Goal: Information Seeking & Learning: Learn about a topic

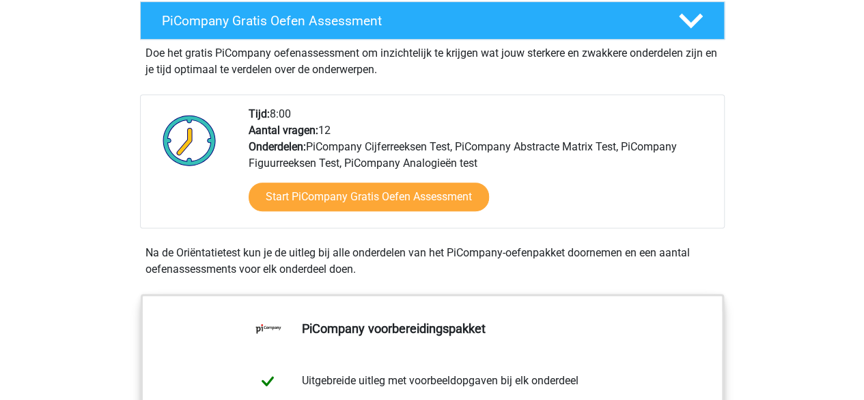
scroll to position [273, 0]
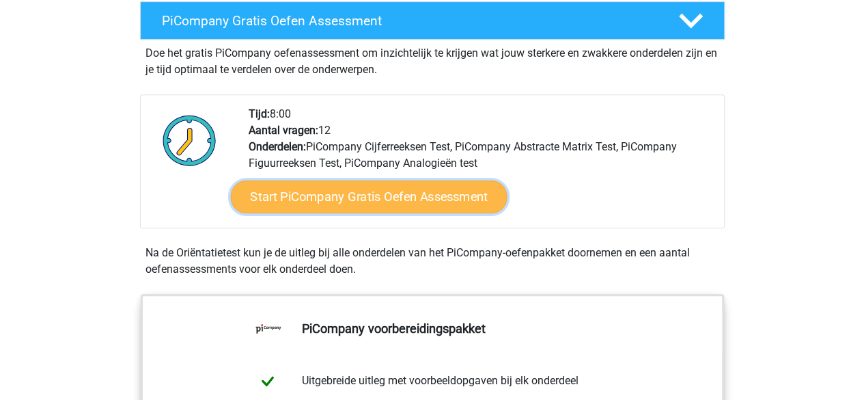
click at [414, 213] on link "Start PiCompany Gratis Oefen Assessment" at bounding box center [368, 196] width 277 height 33
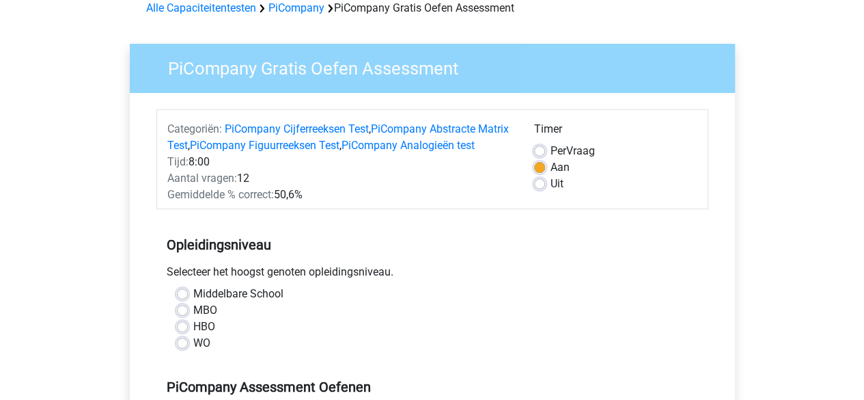
scroll to position [137, 0]
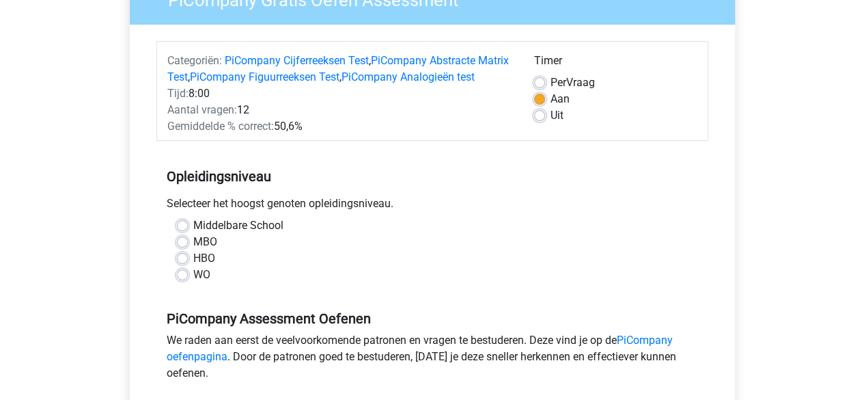
click at [188, 266] on div "HBO" at bounding box center [432, 258] width 511 height 16
click at [193, 266] on label "HBO" at bounding box center [204, 258] width 22 height 16
click at [183, 264] on input "HBO" at bounding box center [182, 257] width 11 height 14
radio input "true"
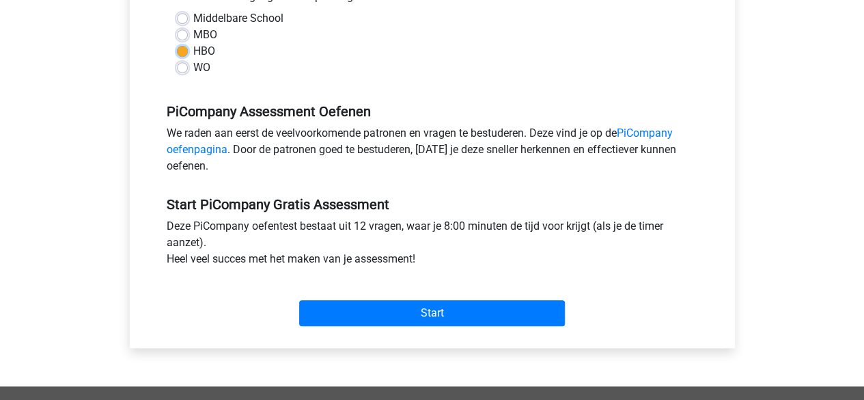
scroll to position [410, 0]
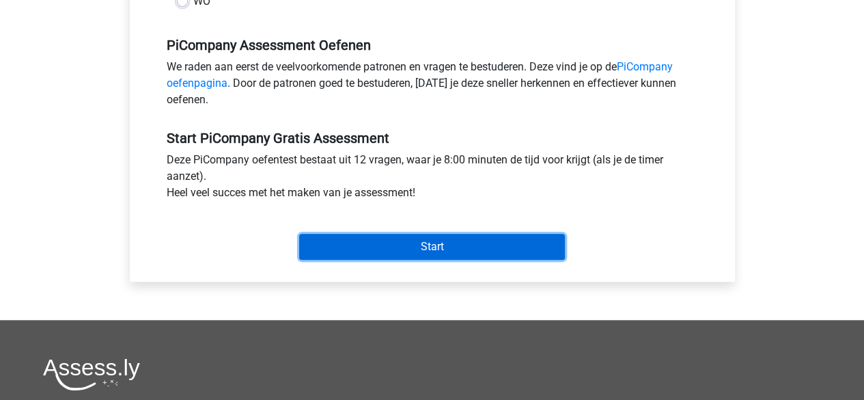
click at [410, 260] on input "Start" at bounding box center [432, 247] width 266 height 26
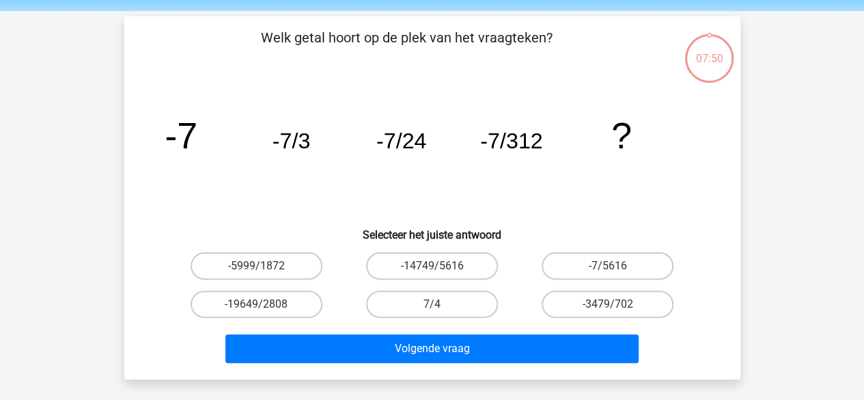
scroll to position [68, 0]
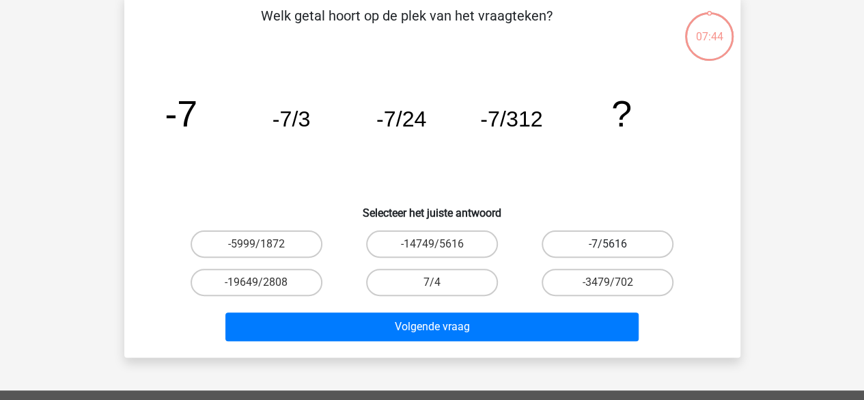
click at [603, 243] on label "-7/5616" at bounding box center [608, 243] width 132 height 27
click at [608, 244] on input "-7/5616" at bounding box center [612, 248] width 9 height 9
radio input "true"
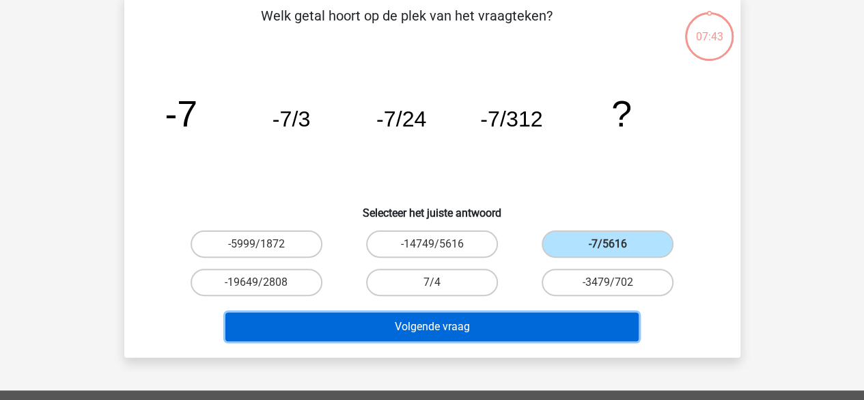
click at [489, 322] on button "Volgende vraag" at bounding box center [431, 326] width 413 height 29
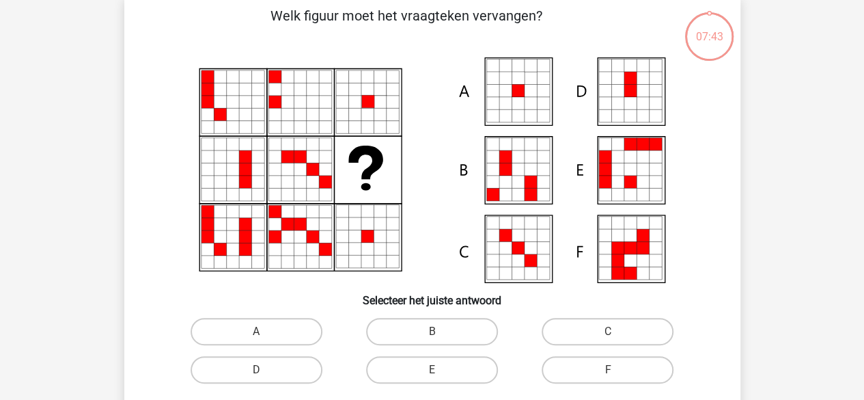
scroll to position [63, 0]
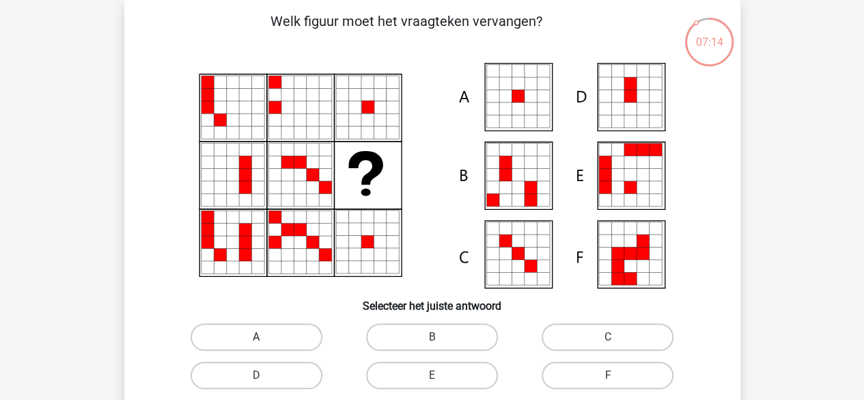
click at [268, 342] on label "A" at bounding box center [257, 336] width 132 height 27
click at [265, 342] on input "A" at bounding box center [260, 341] width 9 height 9
radio input "true"
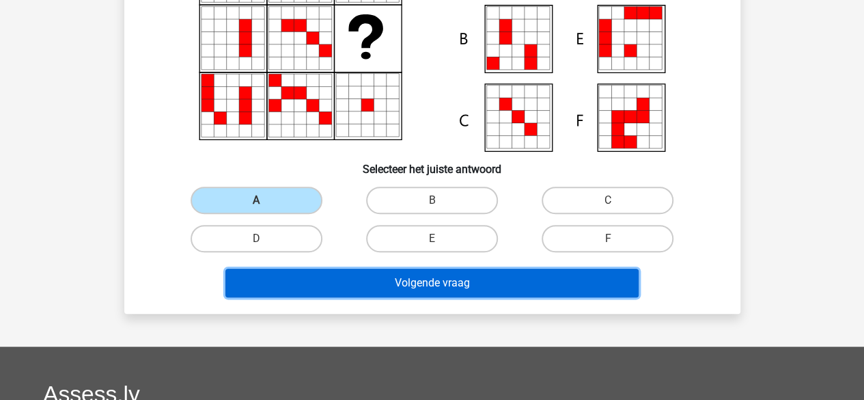
click at [463, 283] on button "Volgende vraag" at bounding box center [431, 282] width 413 height 29
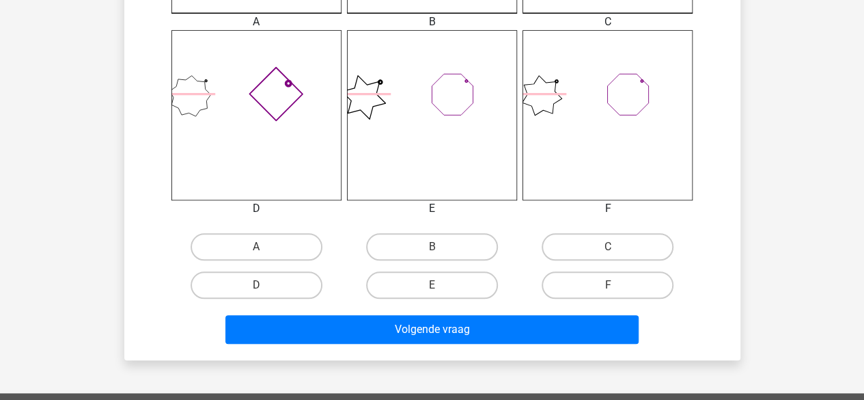
scroll to position [546, 0]
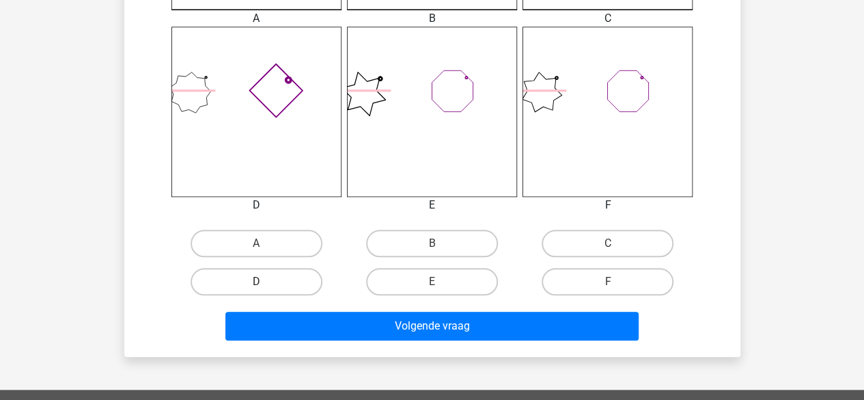
click at [275, 276] on label "D" at bounding box center [257, 281] width 132 height 27
click at [265, 281] on input "D" at bounding box center [260, 285] width 9 height 9
radio input "true"
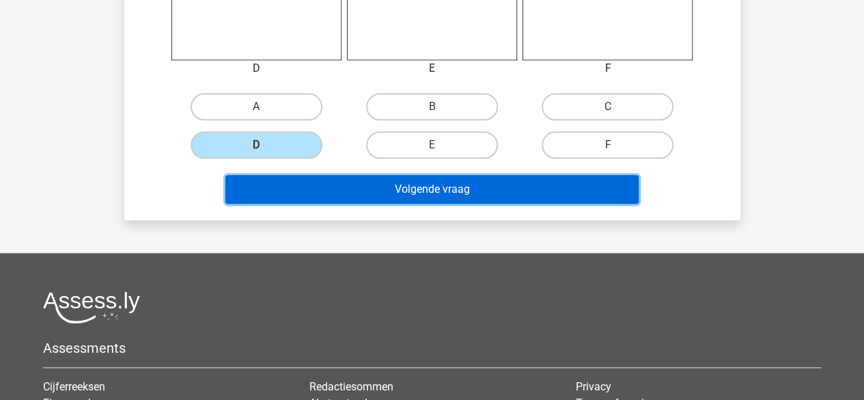
click at [425, 192] on button "Volgende vraag" at bounding box center [431, 189] width 413 height 29
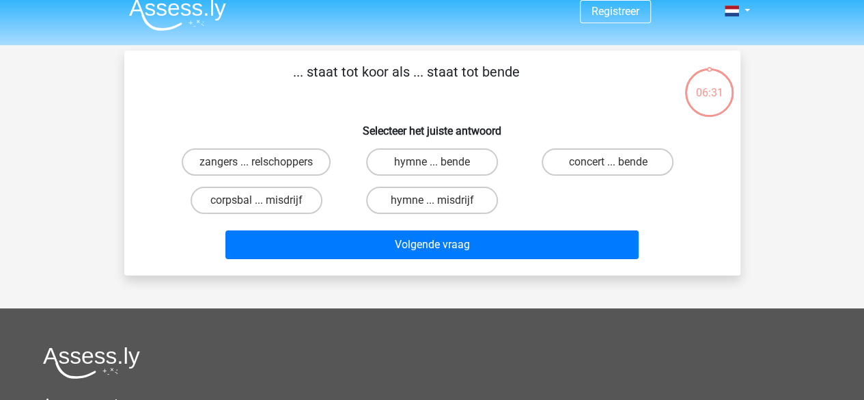
scroll to position [0, 0]
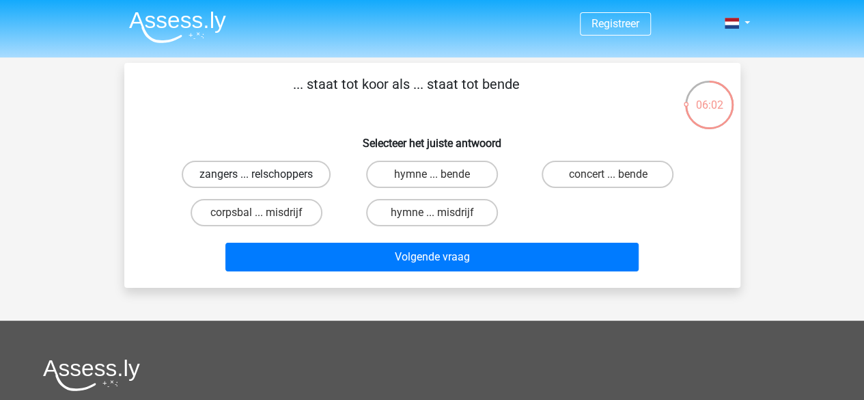
click at [289, 175] on label "zangers ... relschoppers" at bounding box center [256, 173] width 149 height 27
click at [265, 175] on input "zangers ... relschoppers" at bounding box center [260, 178] width 9 height 9
radio input "true"
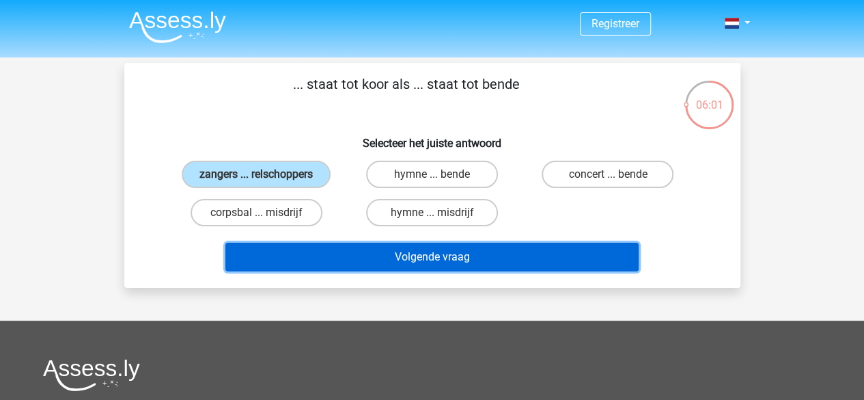
click at [433, 250] on button "Volgende vraag" at bounding box center [431, 256] width 413 height 29
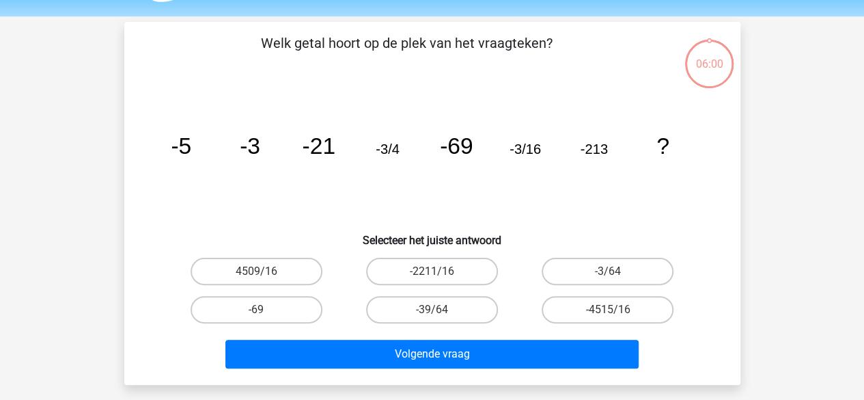
scroll to position [63, 0]
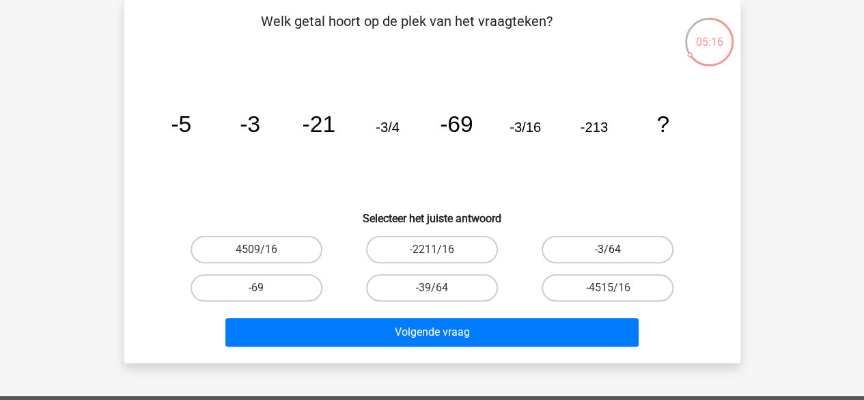
click at [613, 244] on label "-3/64" at bounding box center [608, 249] width 132 height 27
click at [613, 249] on input "-3/64" at bounding box center [612, 253] width 9 height 9
radio input "true"
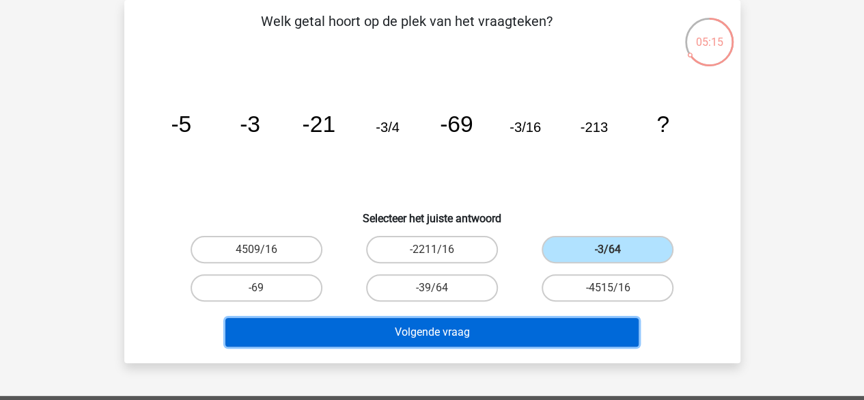
click at [484, 324] on button "Volgende vraag" at bounding box center [431, 332] width 413 height 29
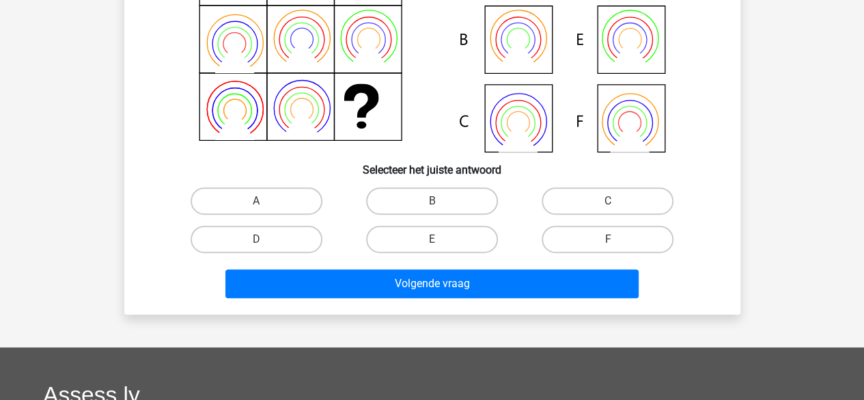
scroll to position [205, 0]
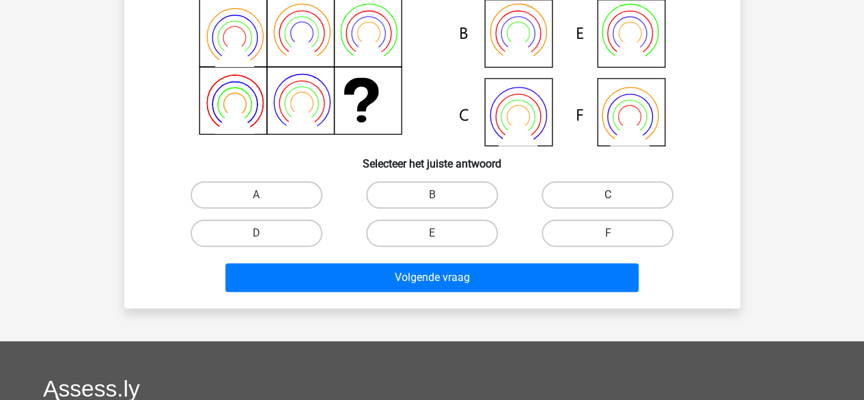
click at [582, 188] on label "C" at bounding box center [608, 194] width 132 height 27
click at [608, 195] on input "C" at bounding box center [612, 199] width 9 height 9
radio input "true"
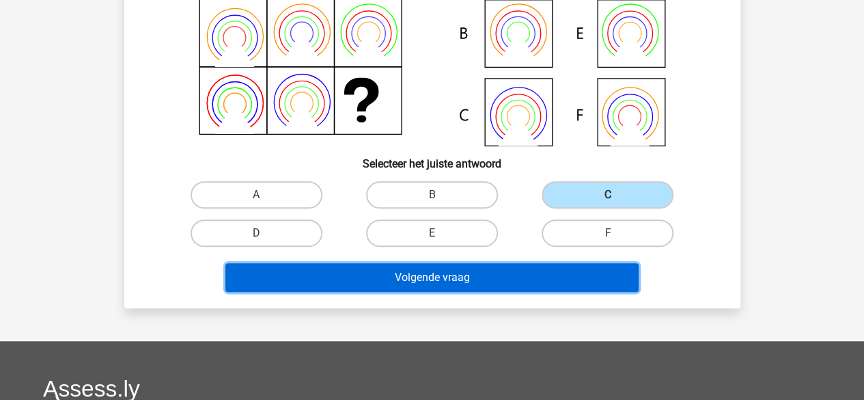
click at [453, 286] on button "Volgende vraag" at bounding box center [431, 277] width 413 height 29
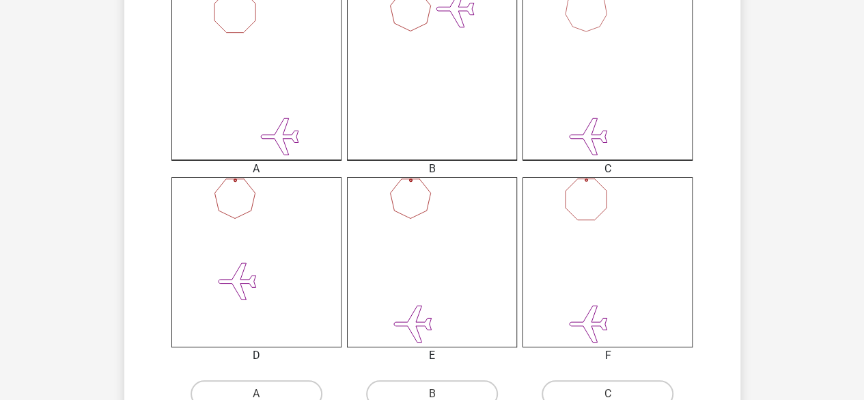
scroll to position [546, 0]
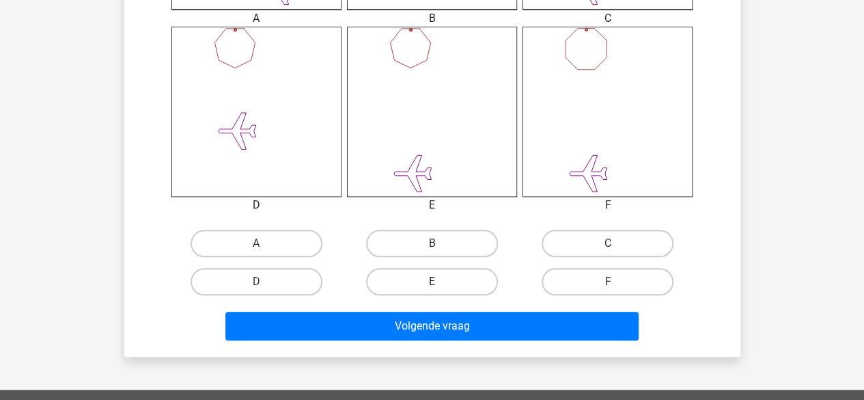
click at [428, 274] on label "E" at bounding box center [432, 281] width 132 height 27
click at [432, 281] on input "E" at bounding box center [436, 285] width 9 height 9
radio input "true"
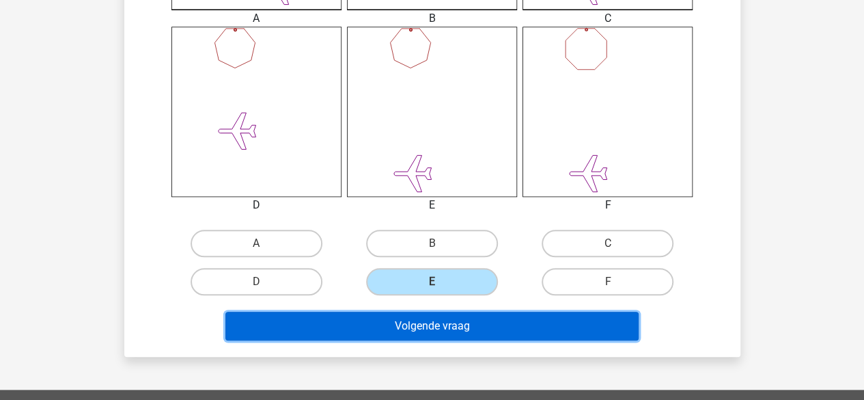
click at [432, 339] on button "Volgende vraag" at bounding box center [431, 325] width 413 height 29
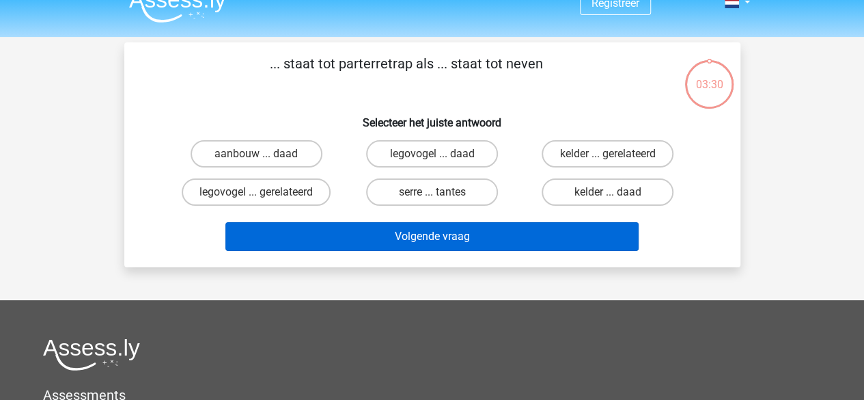
scroll to position [0, 0]
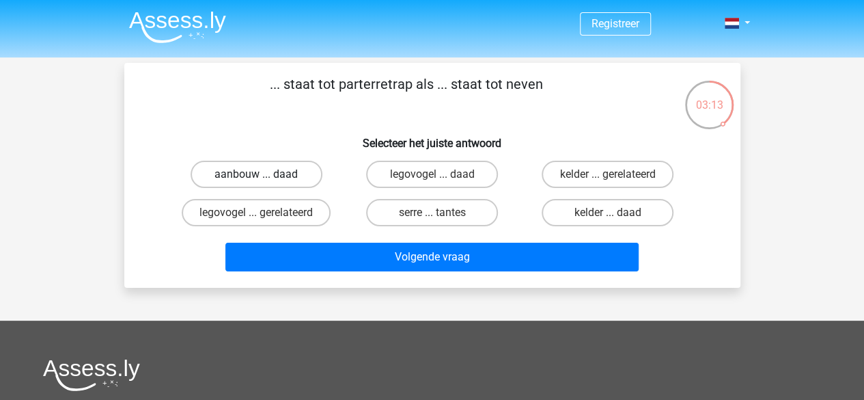
click at [252, 173] on label "aanbouw ... daad" at bounding box center [257, 173] width 132 height 27
click at [256, 174] on input "aanbouw ... daad" at bounding box center [260, 178] width 9 height 9
radio input "true"
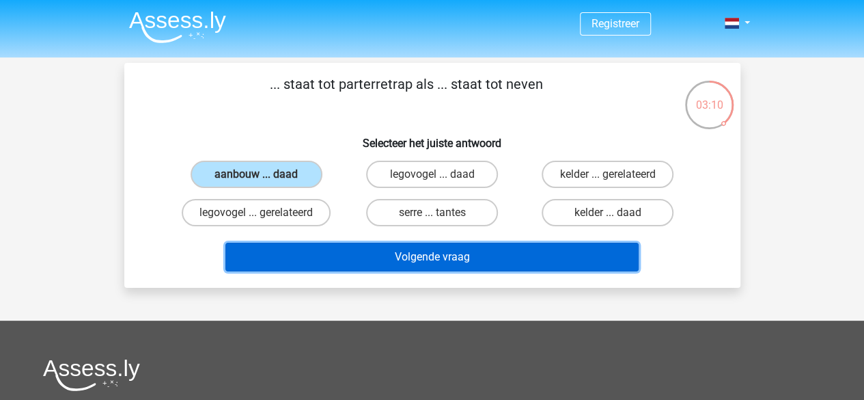
click at [441, 255] on button "Volgende vraag" at bounding box center [431, 256] width 413 height 29
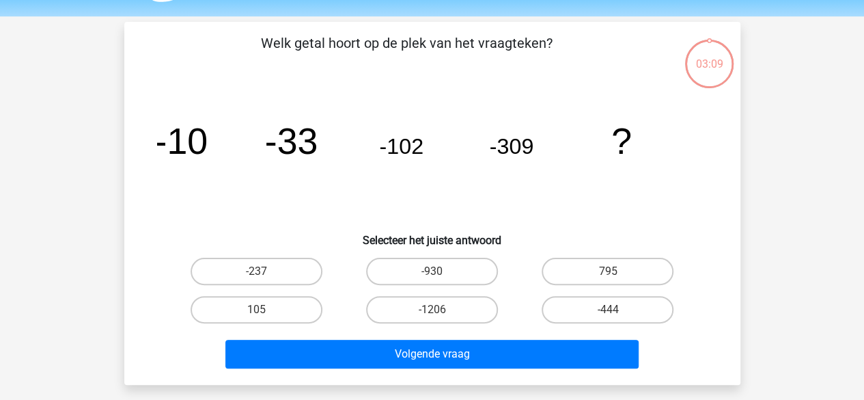
scroll to position [63, 0]
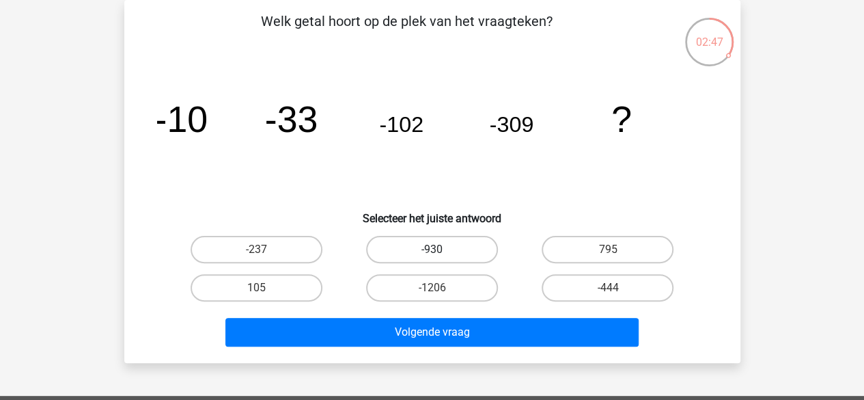
click at [448, 249] on label "-930" at bounding box center [432, 249] width 132 height 27
click at [441, 249] on input "-930" at bounding box center [436, 253] width 9 height 9
radio input "true"
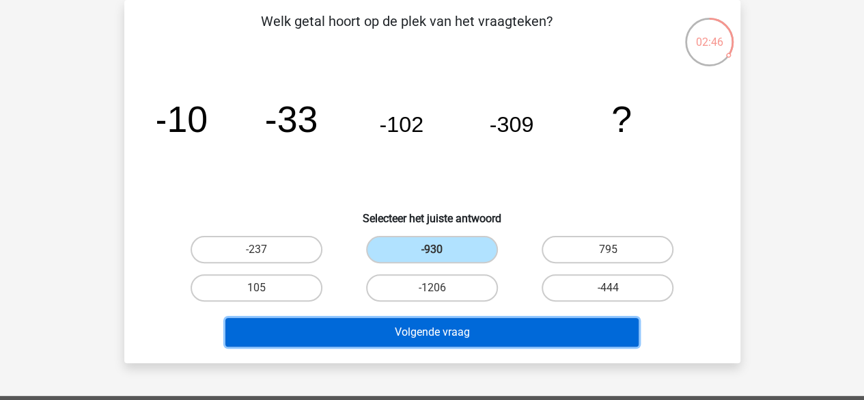
click at [454, 335] on button "Volgende vraag" at bounding box center [431, 332] width 413 height 29
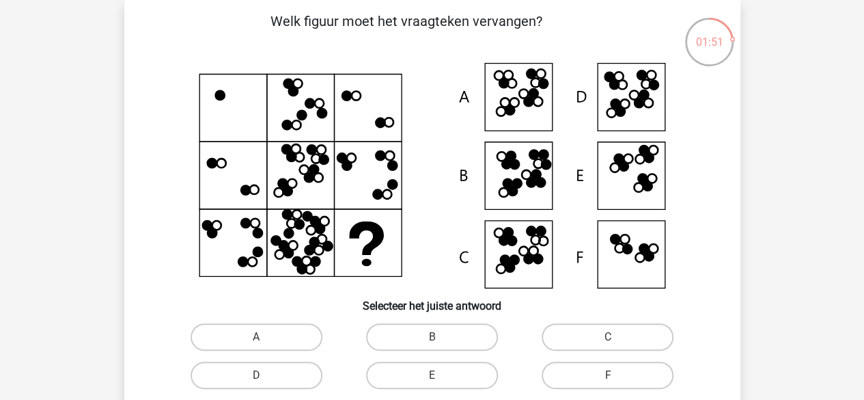
click at [436, 340] on input "B" at bounding box center [436, 341] width 9 height 9
radio input "true"
click at [433, 331] on label "B" at bounding box center [432, 336] width 132 height 27
click at [433, 337] on input "B" at bounding box center [436, 341] width 9 height 9
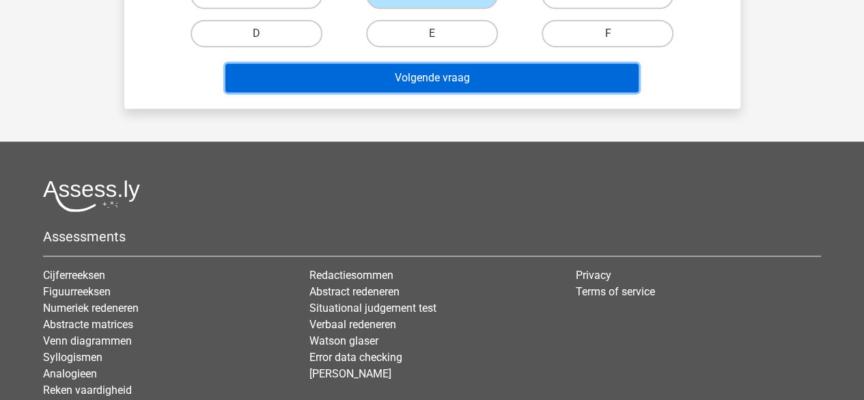
click at [422, 76] on button "Volgende vraag" at bounding box center [431, 78] width 413 height 29
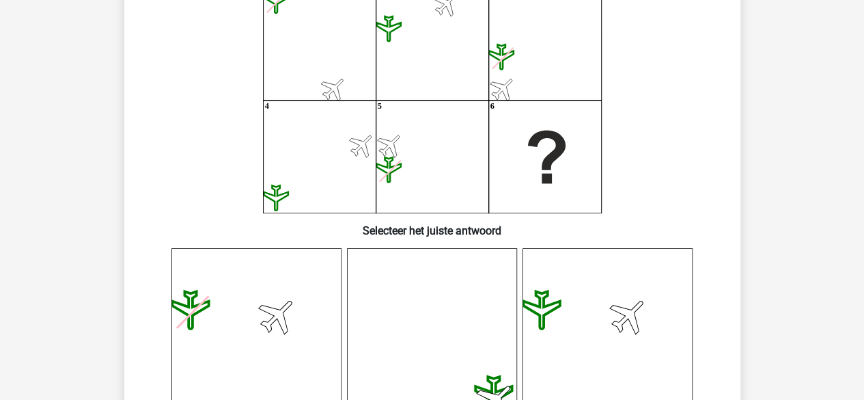
scroll to position [137, 0]
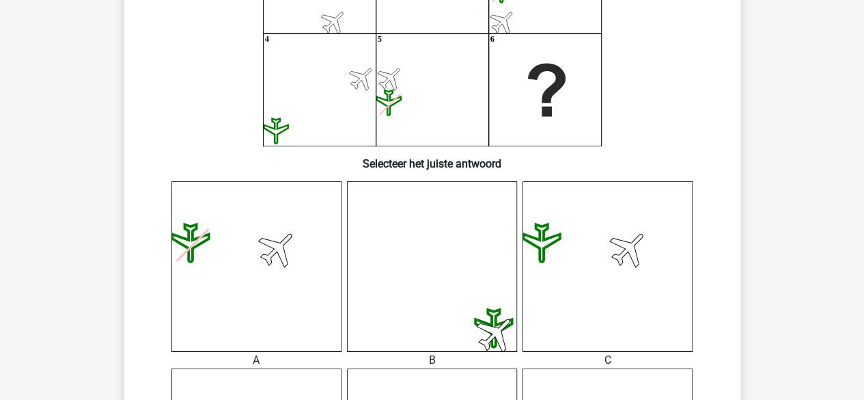
click at [628, 219] on icon at bounding box center [607, 266] width 170 height 170
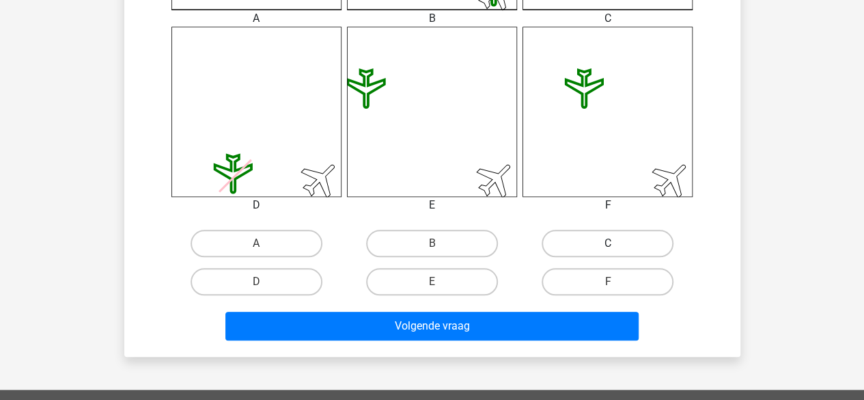
click at [644, 246] on label "C" at bounding box center [608, 242] width 132 height 27
click at [617, 246] on input "C" at bounding box center [612, 247] width 9 height 9
radio input "true"
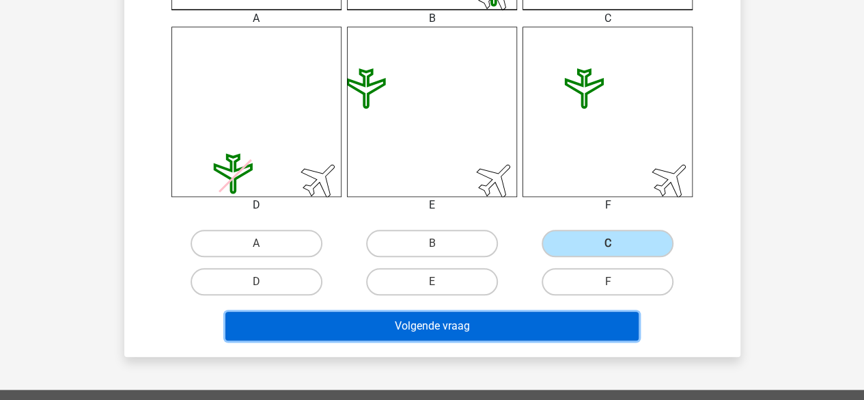
click at [544, 319] on button "Volgende vraag" at bounding box center [431, 325] width 413 height 29
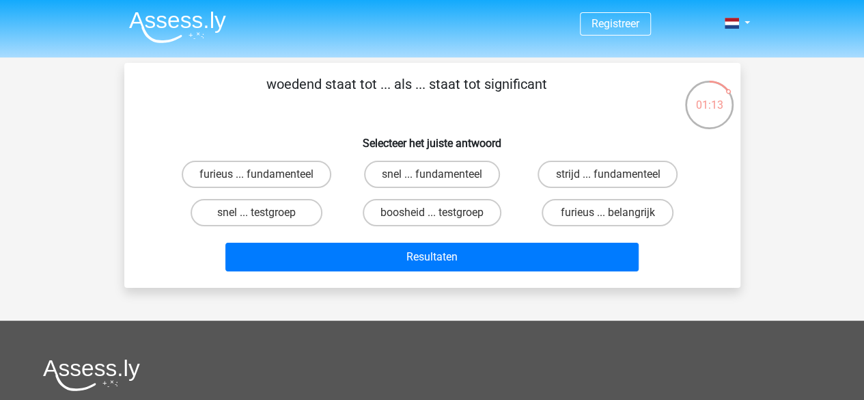
scroll to position [0, 0]
click at [608, 212] on input "furieus ... belangrijk" at bounding box center [612, 216] width 9 height 9
radio input "true"
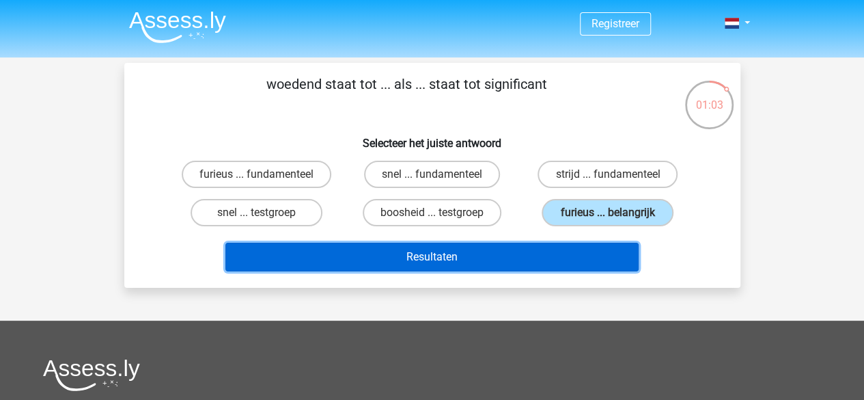
click at [541, 249] on button "Resultaten" at bounding box center [431, 256] width 413 height 29
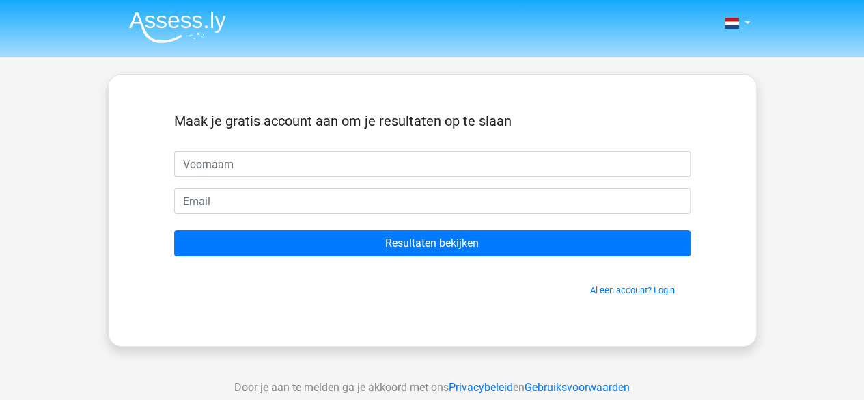
drag, startPoint x: 0, startPoint y: 0, endPoint x: 352, endPoint y: 155, distance: 385.0
click at [352, 155] on input "text" at bounding box center [432, 164] width 516 height 26
type input "Steef"
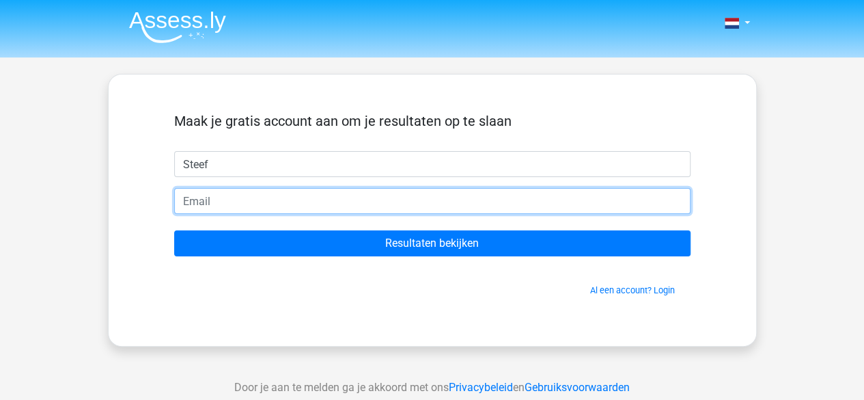
click at [277, 201] on input "email" at bounding box center [432, 201] width 516 height 26
type input "steefjoosten@hotmail.com"
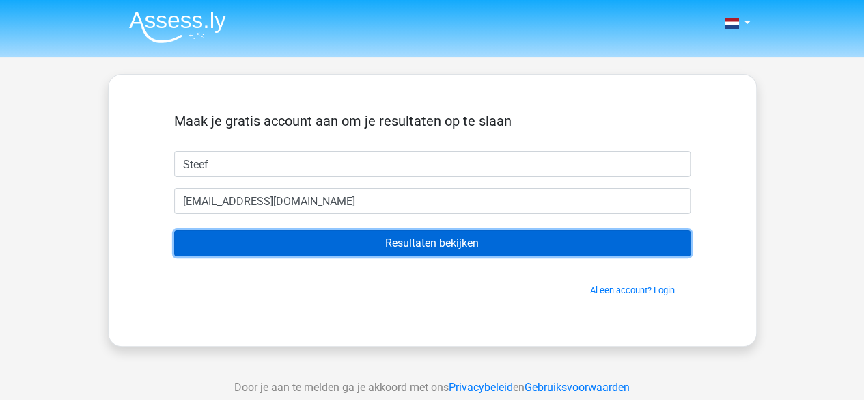
click at [400, 240] on input "Resultaten bekijken" at bounding box center [432, 243] width 516 height 26
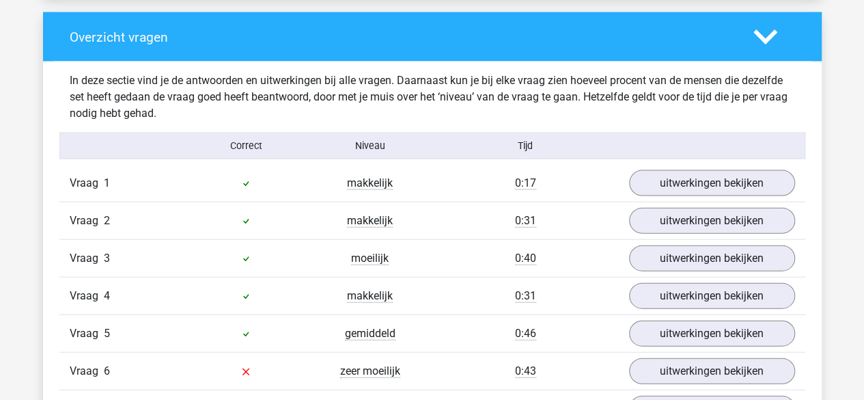
scroll to position [1434, 0]
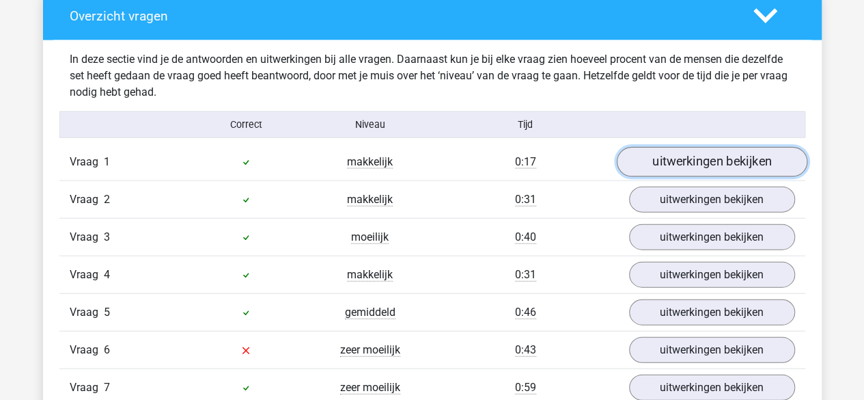
click at [713, 156] on link "uitwerkingen bekijken" at bounding box center [711, 163] width 191 height 30
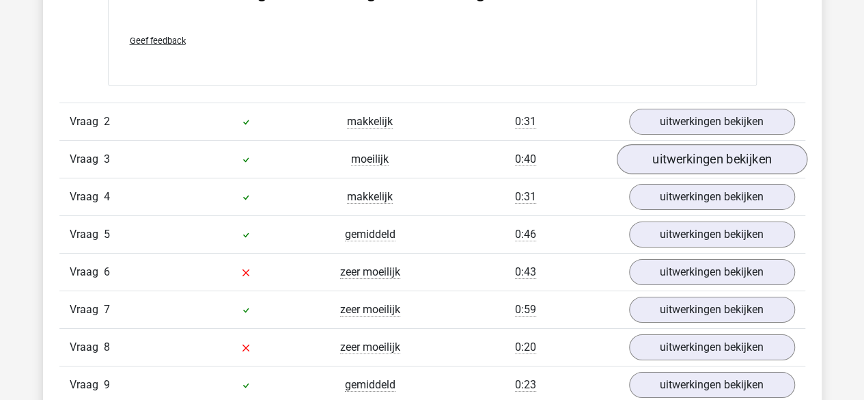
scroll to position [2185, 0]
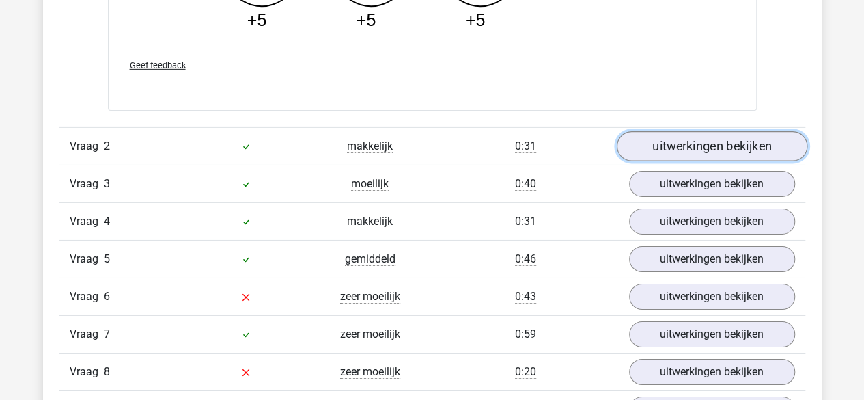
click at [728, 142] on link "uitwerkingen bekijken" at bounding box center [711, 146] width 191 height 30
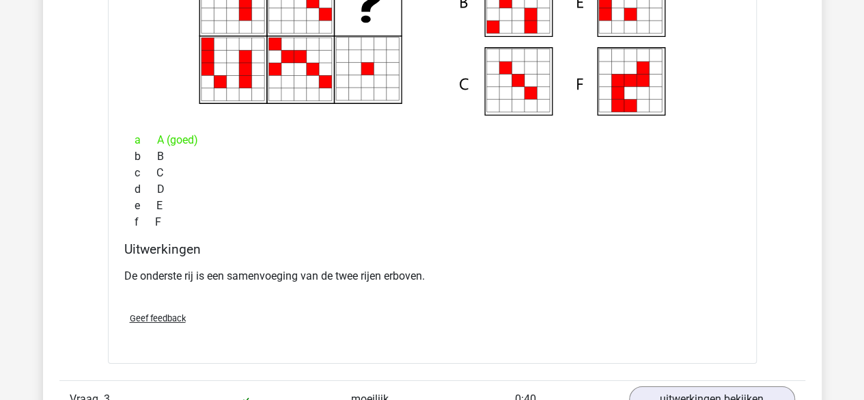
scroll to position [2664, 0]
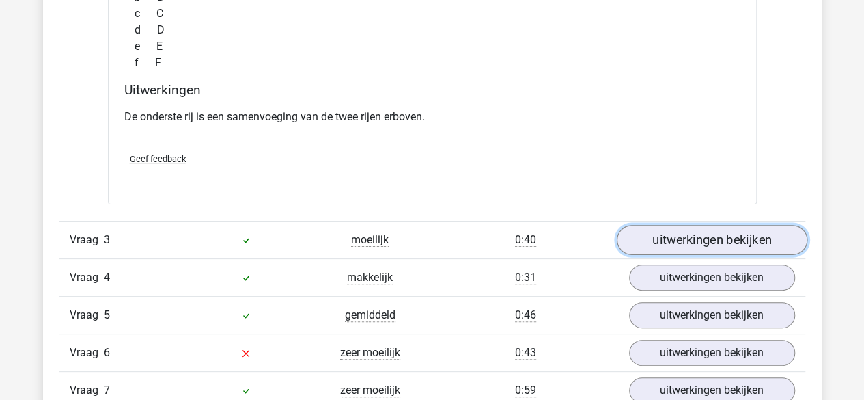
click at [749, 237] on link "uitwerkingen bekijken" at bounding box center [711, 240] width 191 height 30
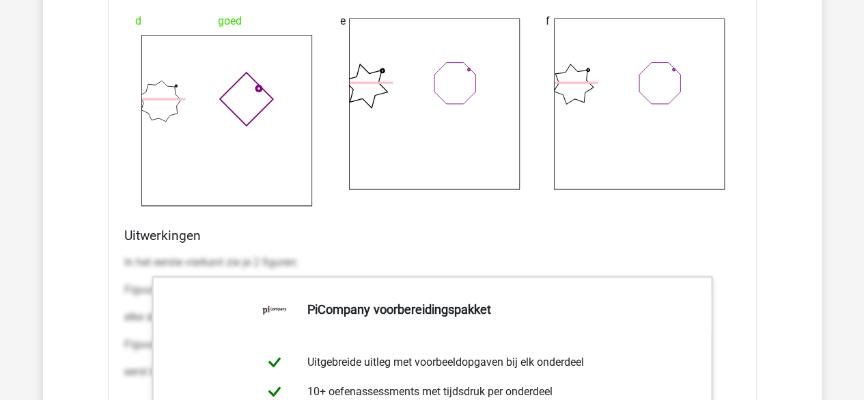
scroll to position [3620, 0]
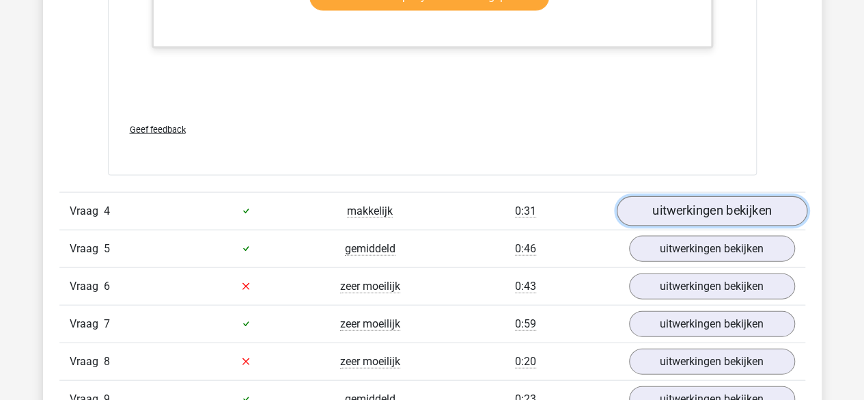
click at [703, 200] on link "uitwerkingen bekijken" at bounding box center [711, 211] width 191 height 30
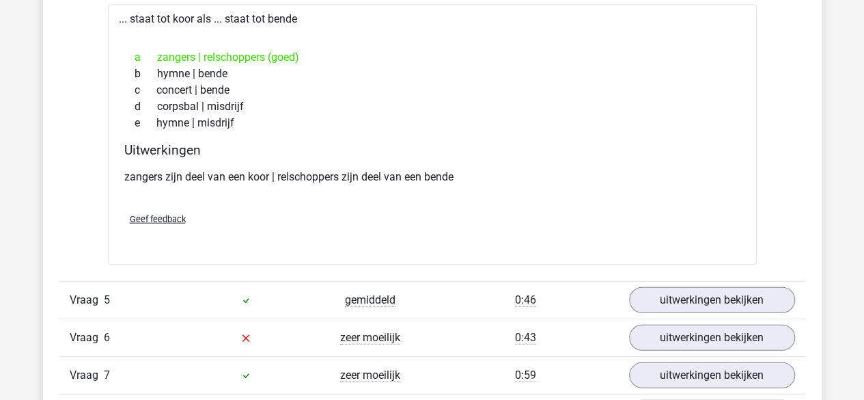
scroll to position [4371, 0]
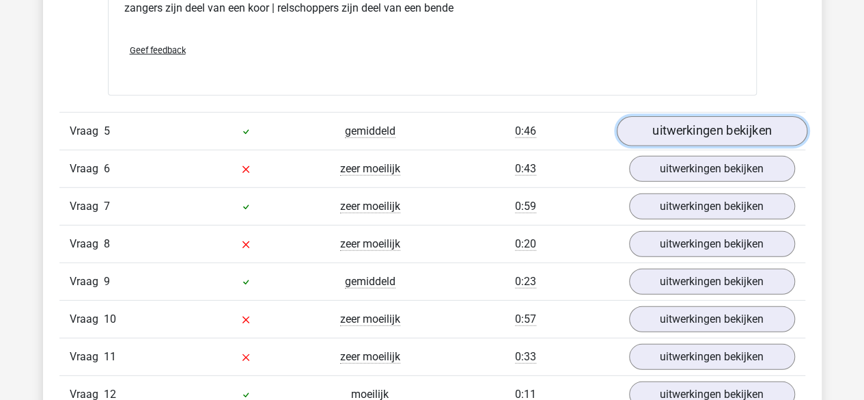
click at [706, 130] on link "uitwerkingen bekijken" at bounding box center [711, 131] width 191 height 30
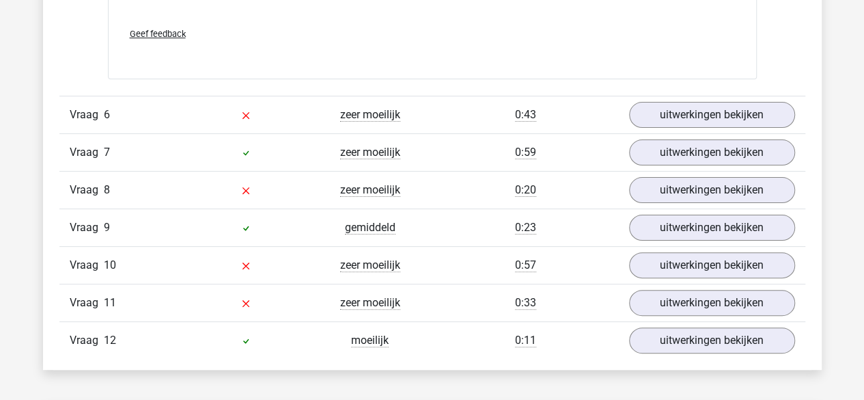
scroll to position [5259, 0]
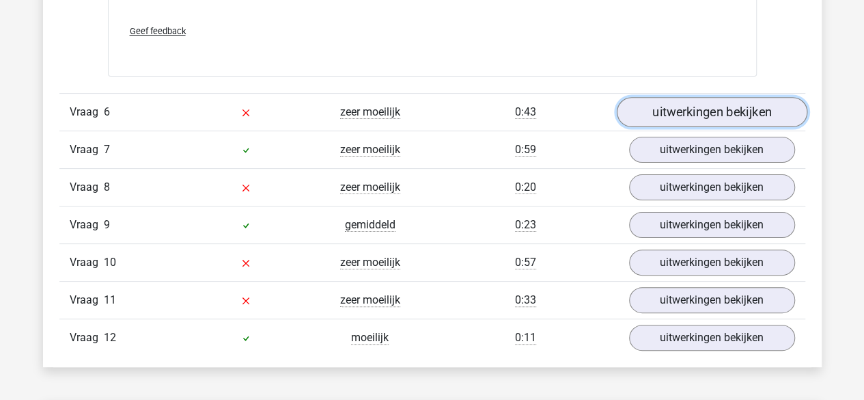
click at [699, 98] on link "uitwerkingen bekijken" at bounding box center [711, 113] width 191 height 30
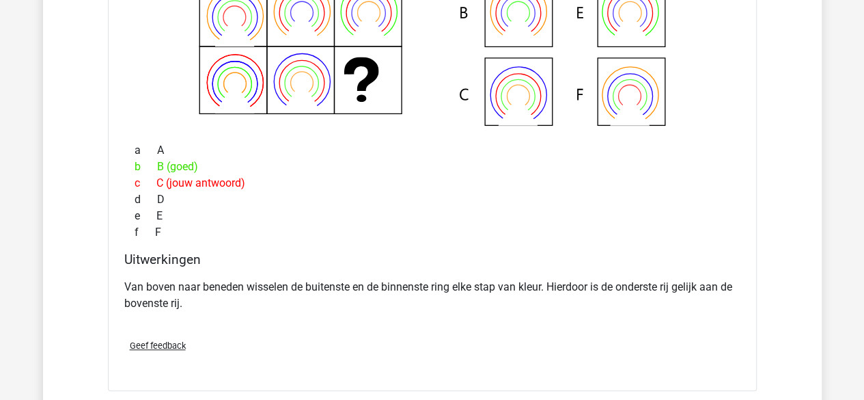
scroll to position [5327, 0]
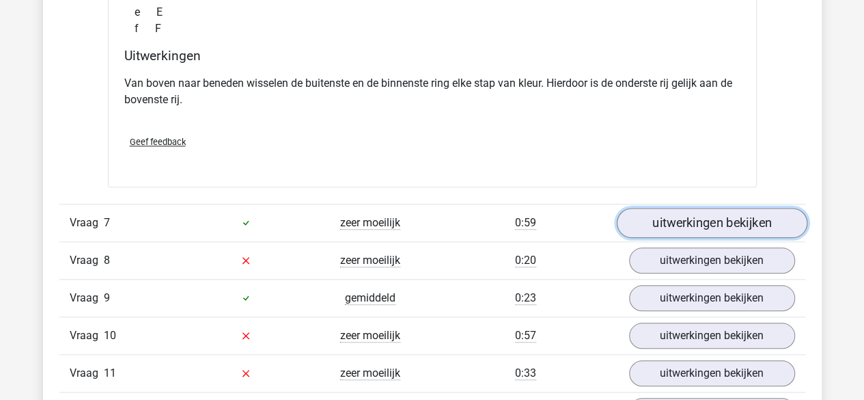
click at [660, 210] on link "uitwerkingen bekijken" at bounding box center [711, 223] width 191 height 30
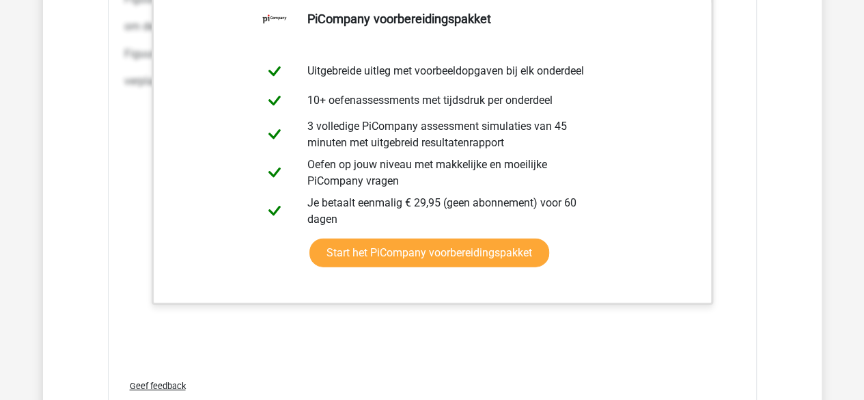
scroll to position [7103, 0]
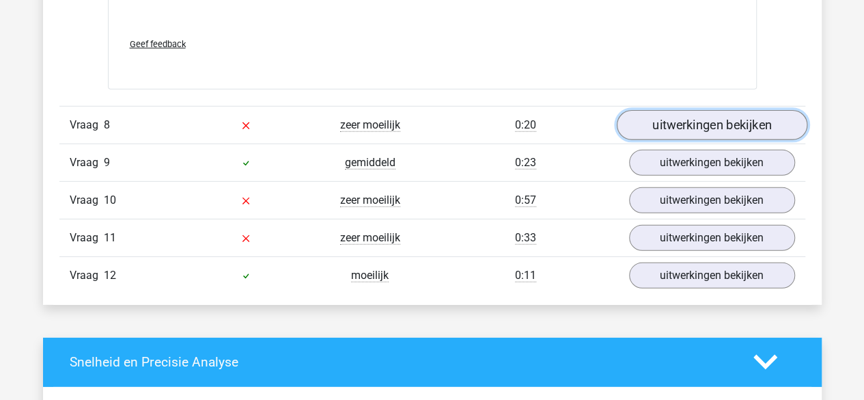
click at [684, 117] on link "uitwerkingen bekijken" at bounding box center [711, 125] width 191 height 30
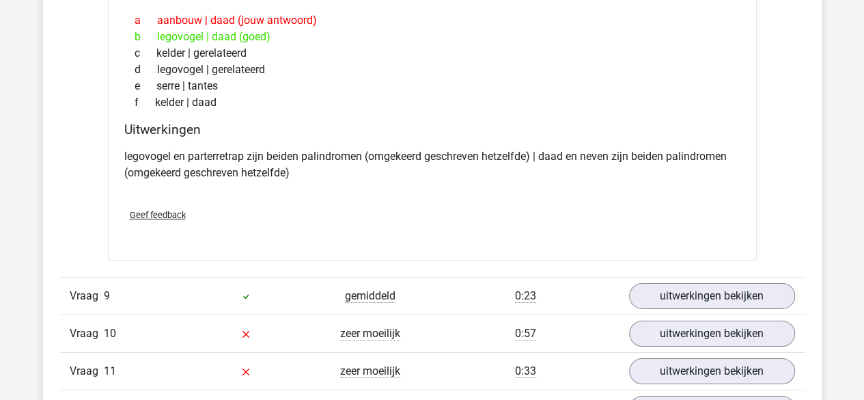
scroll to position [7444, 0]
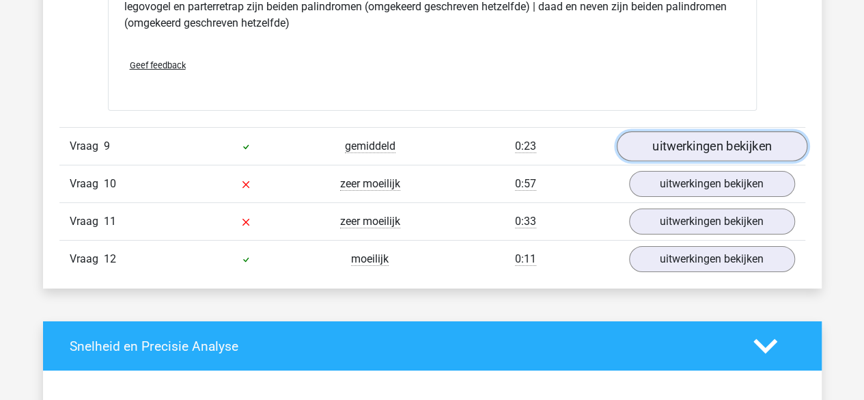
click at [733, 135] on link "uitwerkingen bekijken" at bounding box center [711, 146] width 191 height 30
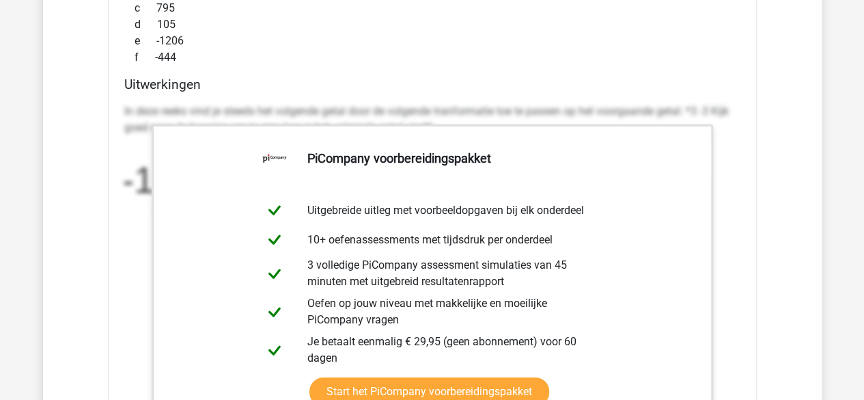
scroll to position [8196, 0]
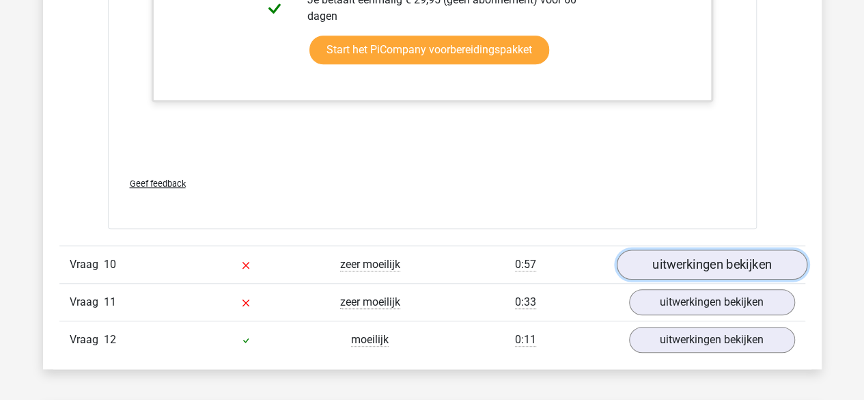
click at [727, 249] on link "uitwerkingen bekijken" at bounding box center [711, 264] width 191 height 30
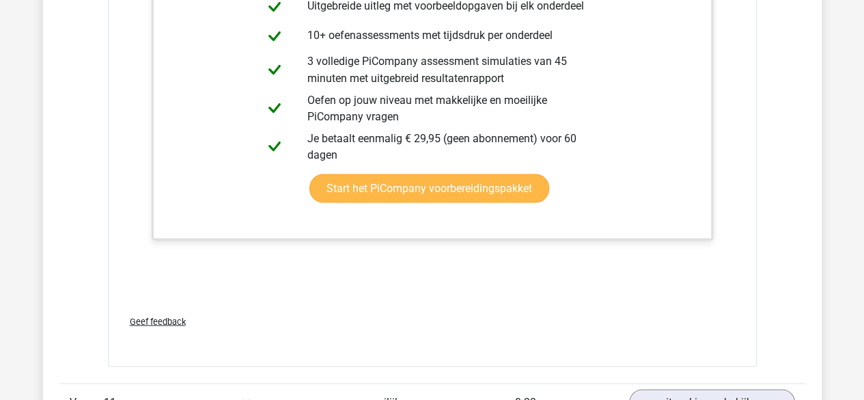
scroll to position [9083, 0]
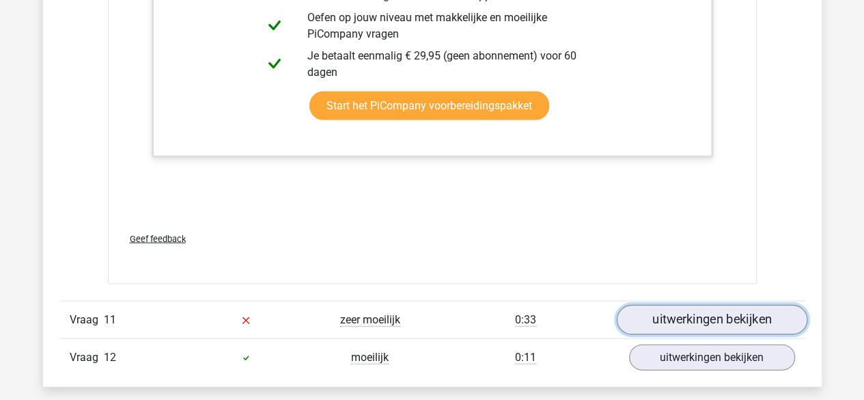
click at [742, 305] on link "uitwerkingen bekijken" at bounding box center [711, 320] width 191 height 30
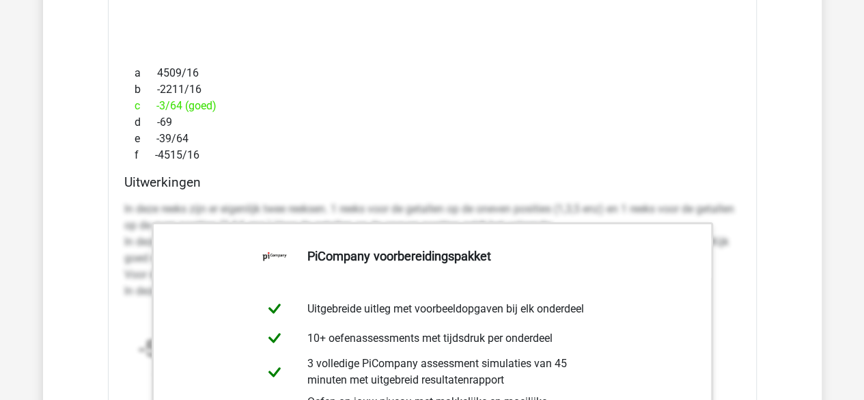
scroll to position [0, 0]
